Goal: Information Seeking & Learning: Check status

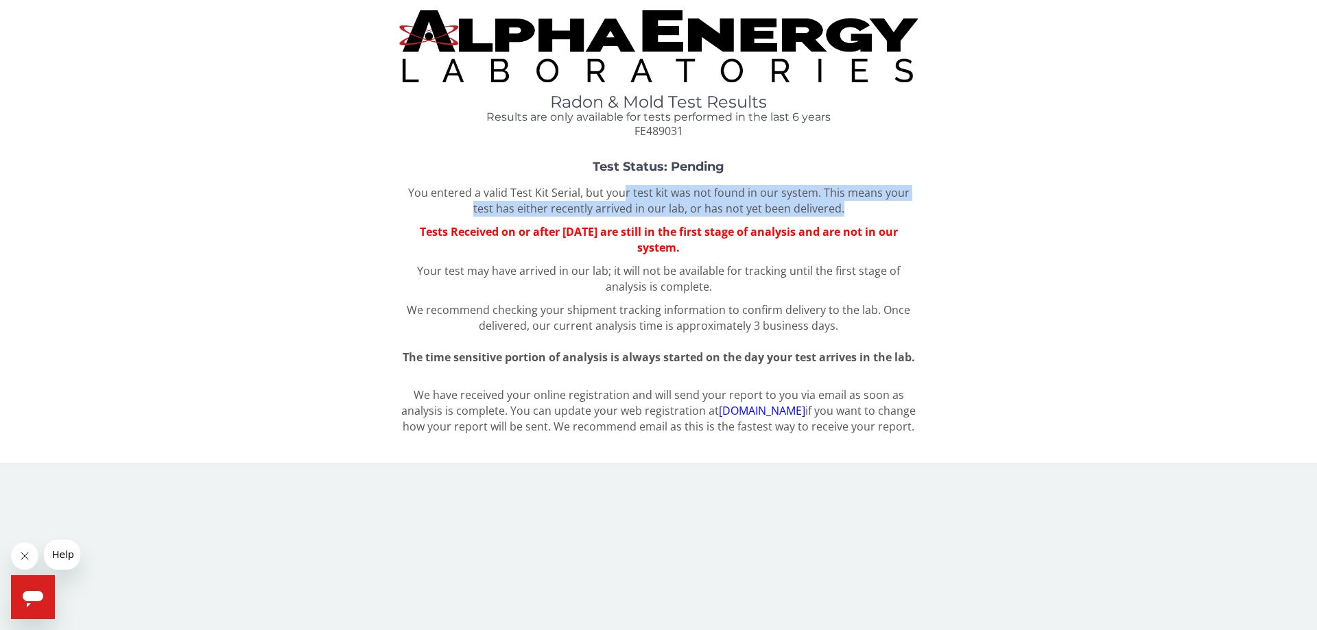
drag, startPoint x: 617, startPoint y: 193, endPoint x: 976, endPoint y: 201, distance: 359.5
click at [976, 201] on div "Test Status: Pending You entered a valid Test Kit Serial, but your test kit was…" at bounding box center [658, 263] width 1296 height 205
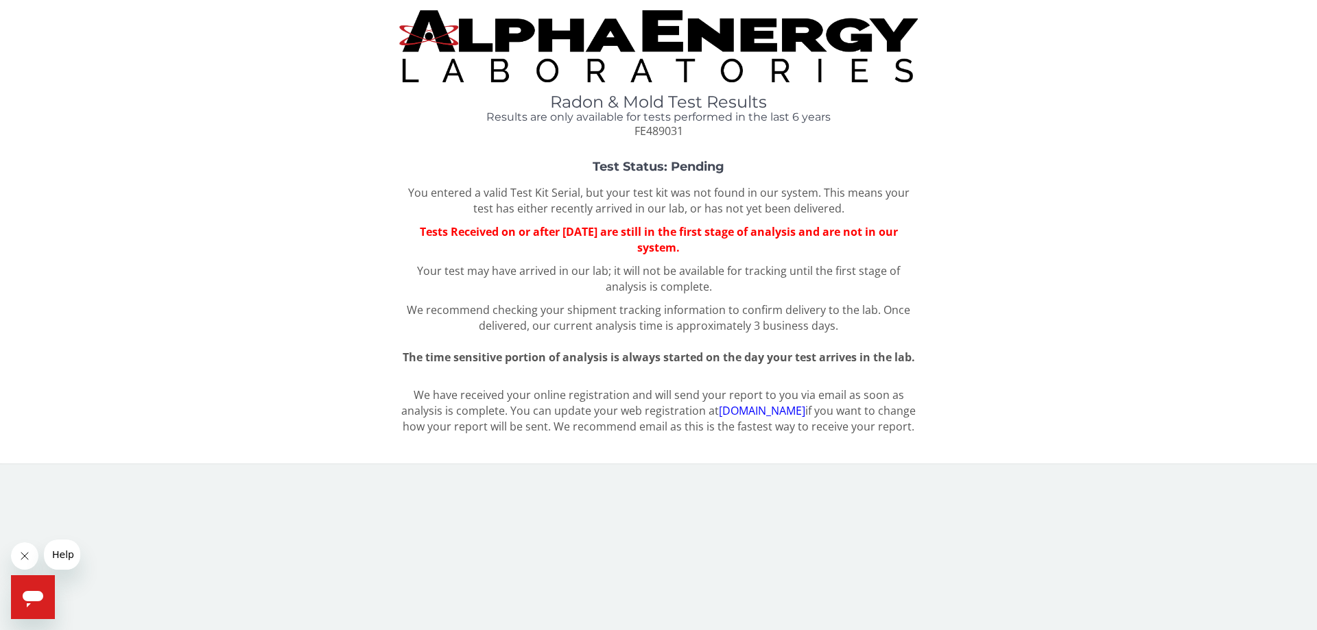
click at [1006, 331] on div "Test Status: Pending You entered a valid Test Kit Serial, but your test kit was…" at bounding box center [658, 263] width 1296 height 205
